Goal: Find specific page/section: Find specific page/section

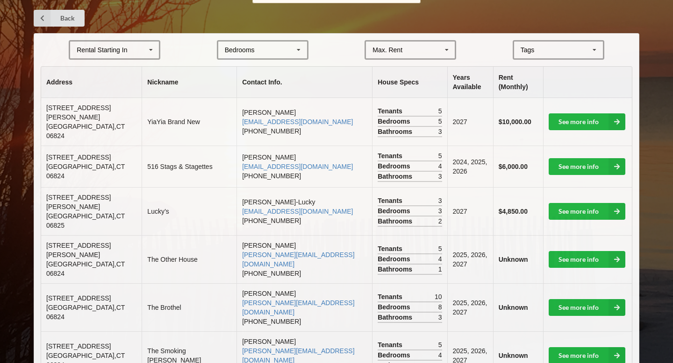
scroll to position [174, 0]
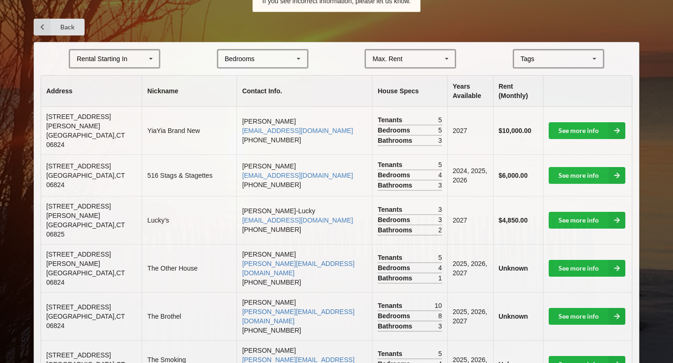
click at [296, 53] on icon at bounding box center [298, 58] width 14 height 17
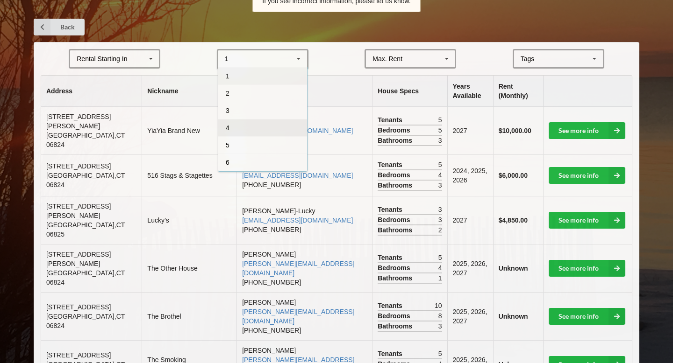
click at [258, 129] on div "4" at bounding box center [262, 127] width 89 height 17
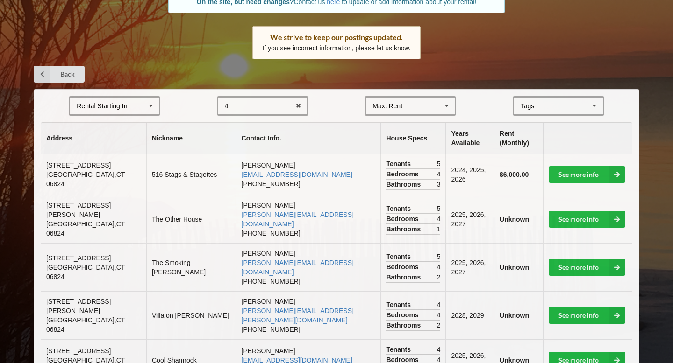
scroll to position [128, 0]
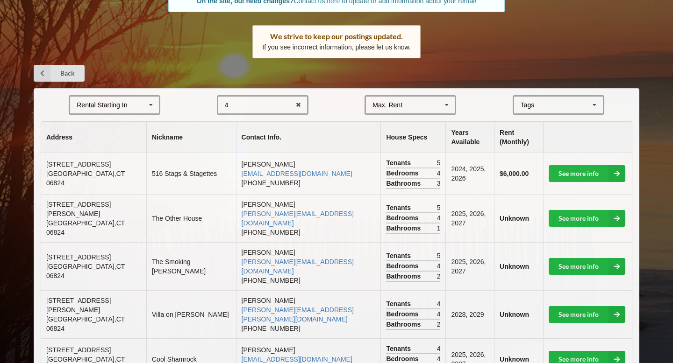
click at [283, 108] on div "4 1 2 3 4 5 6 7 8" at bounding box center [263, 105] width 92 height 20
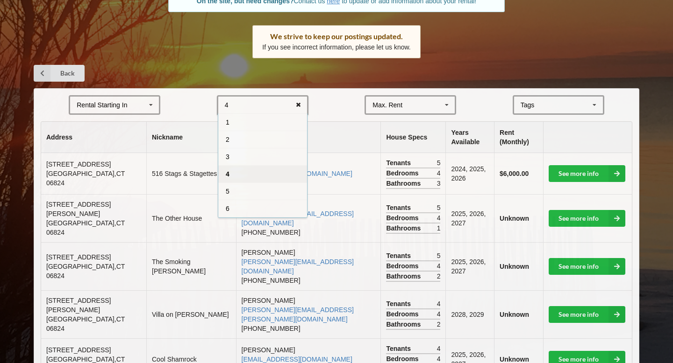
click at [296, 106] on icon at bounding box center [298, 105] width 14 height 17
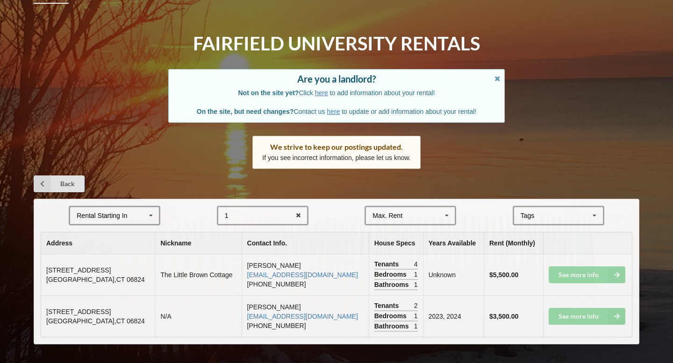
click at [184, 214] on form "Rental Starting In [DATE] 2026 2027 2028 1 1 2 3 4 5 6 7 8 Max. Rent $4,000 $5,…" at bounding box center [336, 216] width 591 height 20
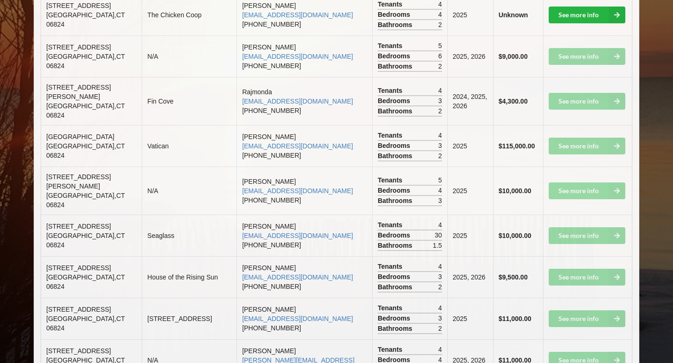
scroll to position [960, 0]
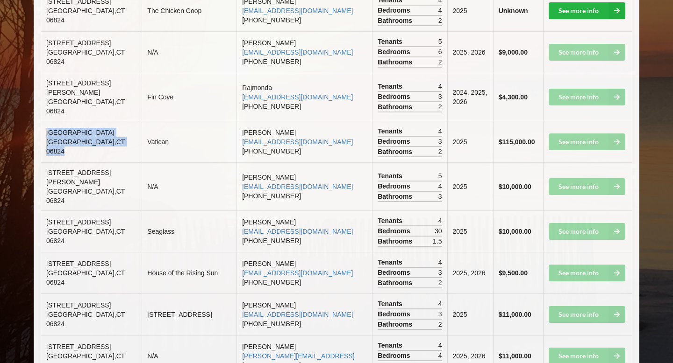
drag, startPoint x: 47, startPoint y: 79, endPoint x: 113, endPoint y: 104, distance: 70.2
click at [113, 121] on td "781 Fairfield Beach Road Fairfield , CT 06824" at bounding box center [91, 142] width 100 height 42
copy td "781 Fairfield Beach Road Fairfield , CT 06824"
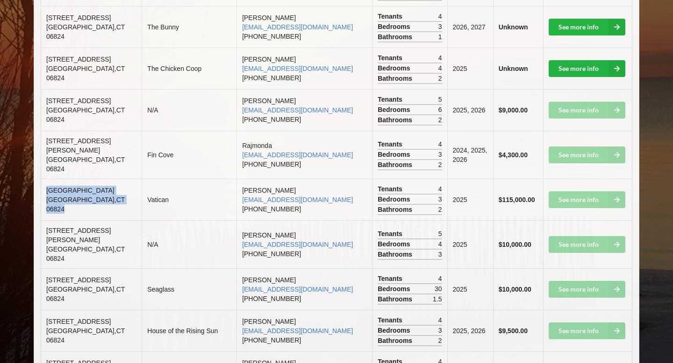
scroll to position [0, 0]
